Goal: Information Seeking & Learning: Find specific page/section

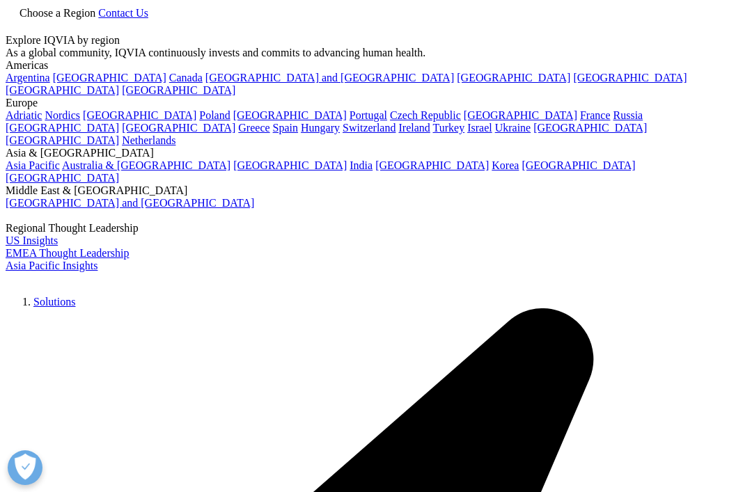
click at [449, 34] on div "Choose a Region Contact Us" at bounding box center [376, 20] width 740 height 29
click at [95, 19] on span "Choose a Region" at bounding box center [57, 13] width 76 height 12
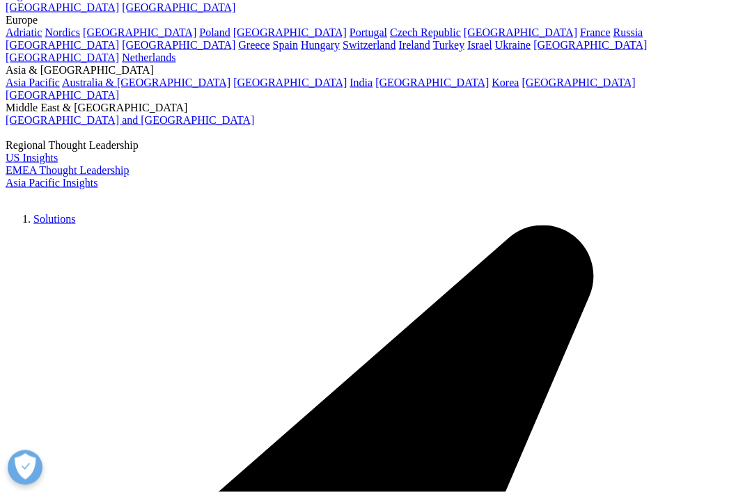
scroll to position [86, 0]
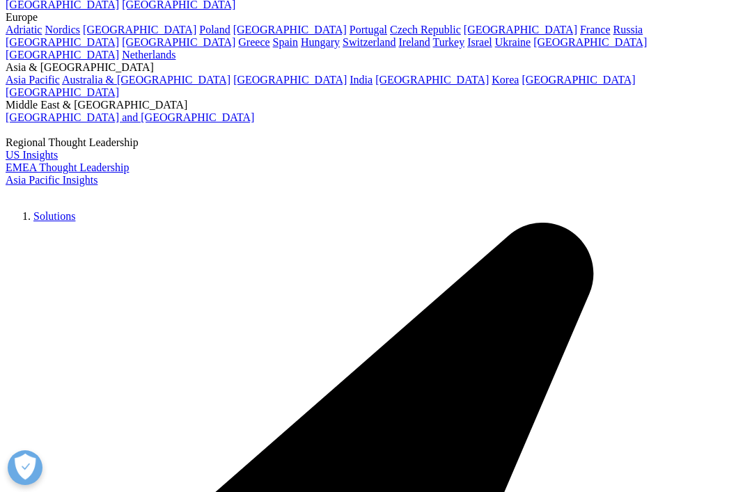
click at [273, 48] on link "Spain" at bounding box center [285, 42] width 25 height 12
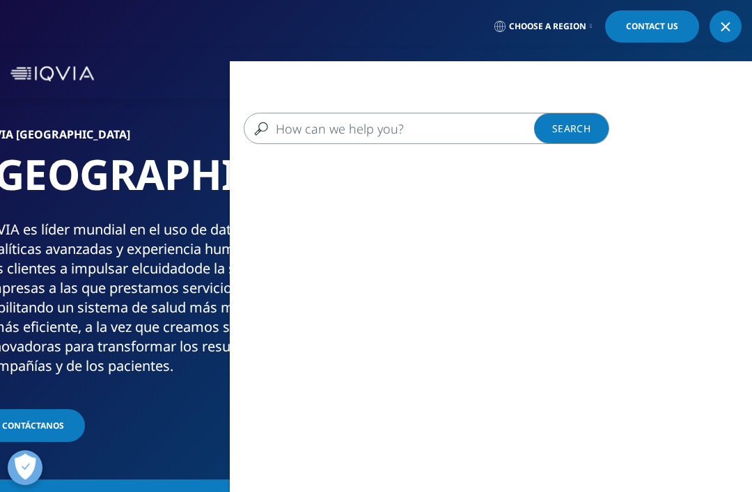
click at [400, 134] on input "Buscar" at bounding box center [414, 128] width 340 height 31
type input "Junior msl"
click at [573, 117] on link "Search Loading" at bounding box center [571, 128] width 75 height 31
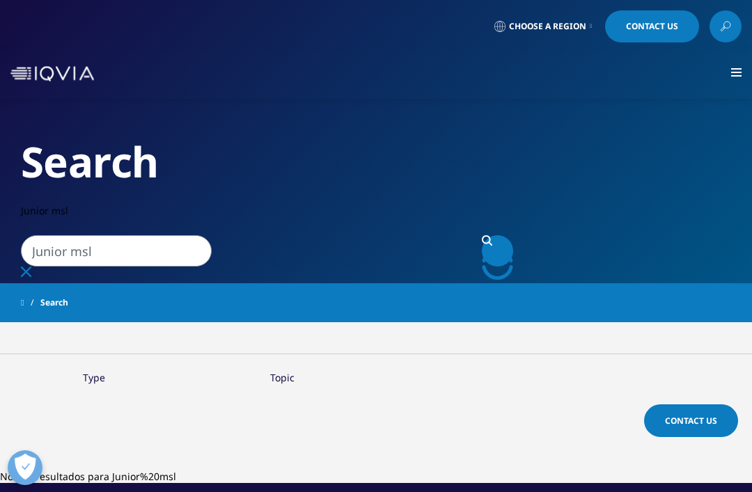
click at [212, 235] on input "Junior msl" at bounding box center [116, 250] width 191 height 31
type input "J"
type input "[URL][DOMAIN_NAME]"
